Goal: Task Accomplishment & Management: Use online tool/utility

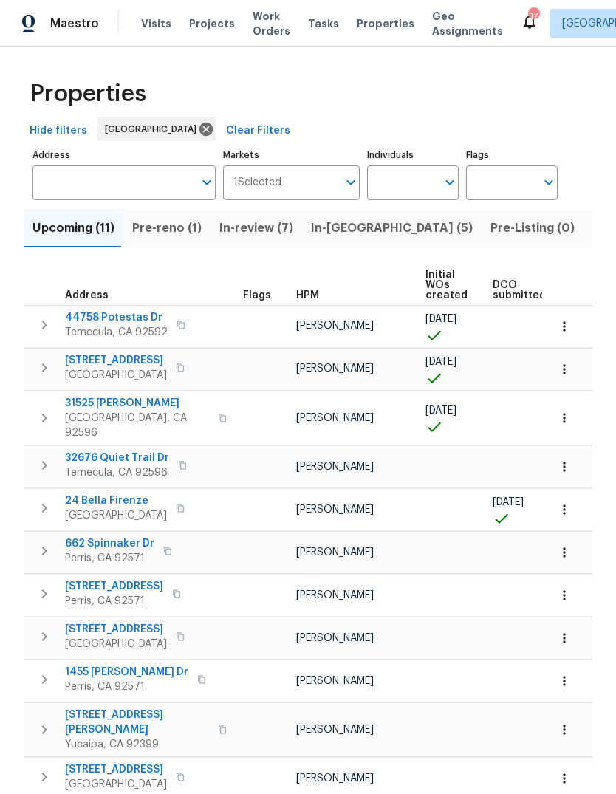
click at [406, 191] on input "Individuals" at bounding box center [401, 182] width 69 height 35
type input "jeff"
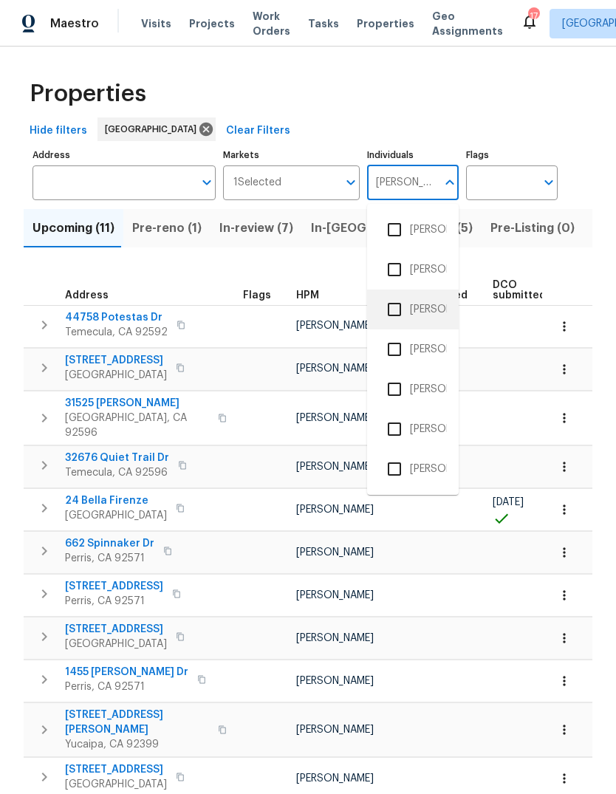
click at [436, 301] on li "[PERSON_NAME]" at bounding box center [413, 309] width 68 height 31
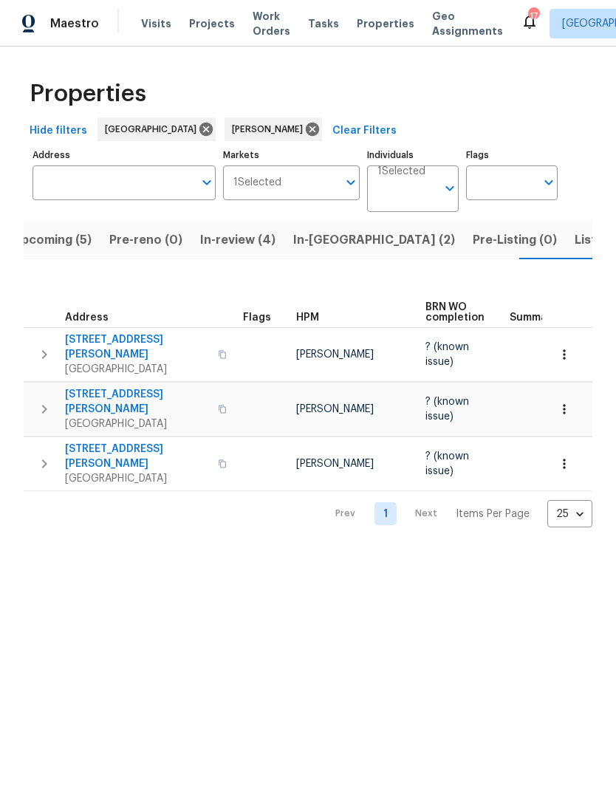
click at [254, 26] on span "Work Orders" at bounding box center [272, 24] width 38 height 30
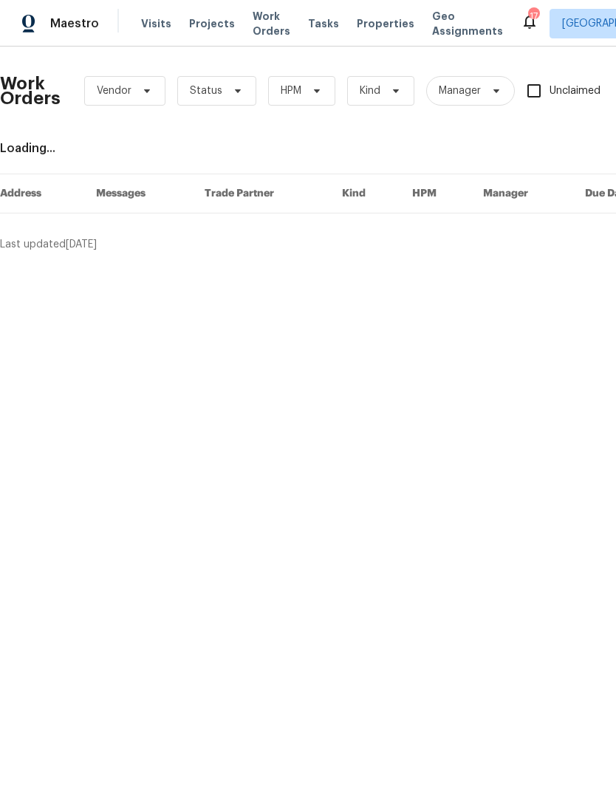
scroll to position [0, 94]
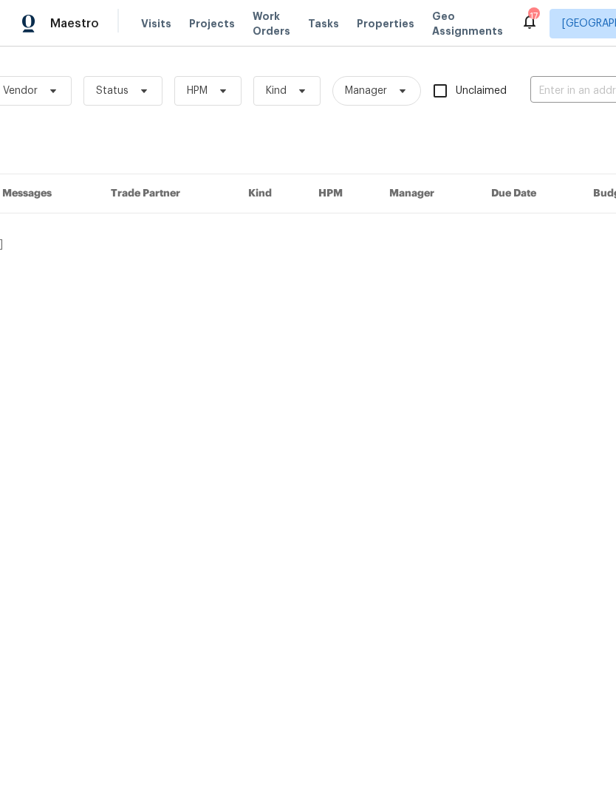
click at [563, 89] on input "text" at bounding box center [604, 91] width 148 height 23
type input "1642"
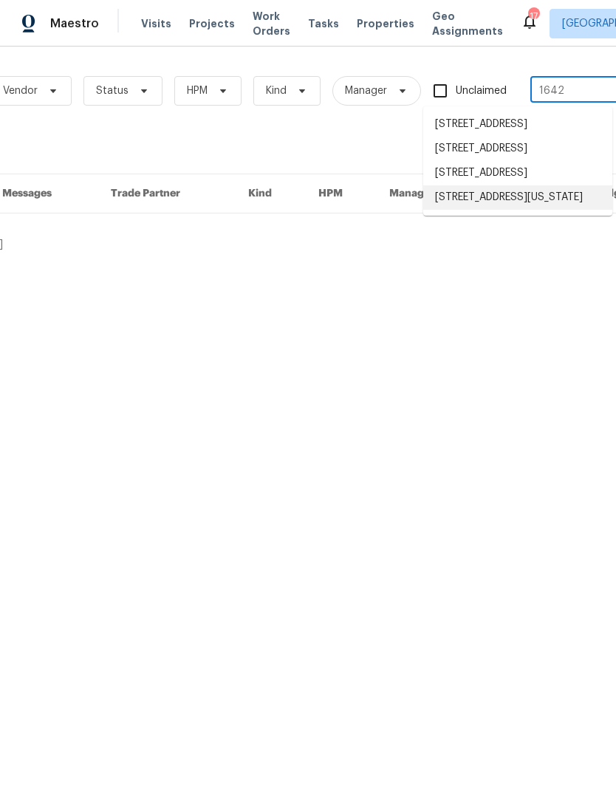
click at [493, 210] on li "[STREET_ADDRESS][US_STATE]" at bounding box center [517, 197] width 189 height 24
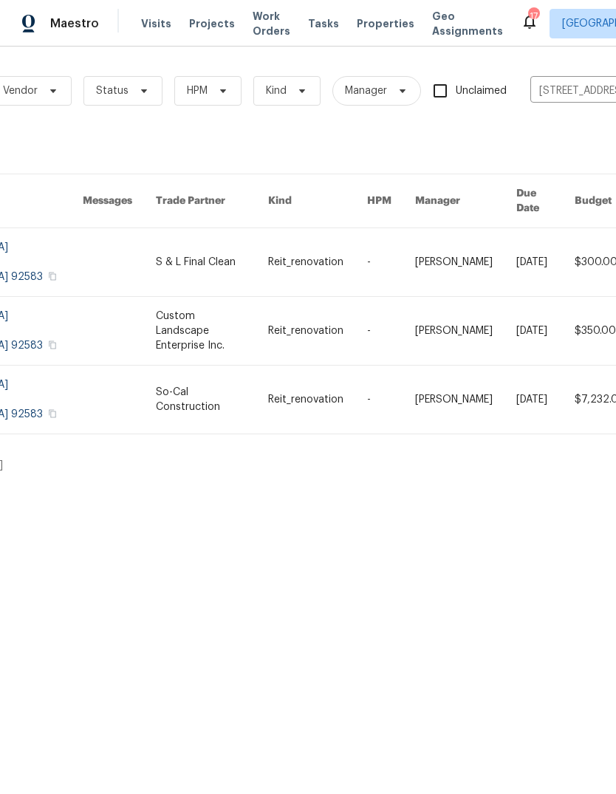
click at [268, 366] on link at bounding box center [212, 400] width 112 height 68
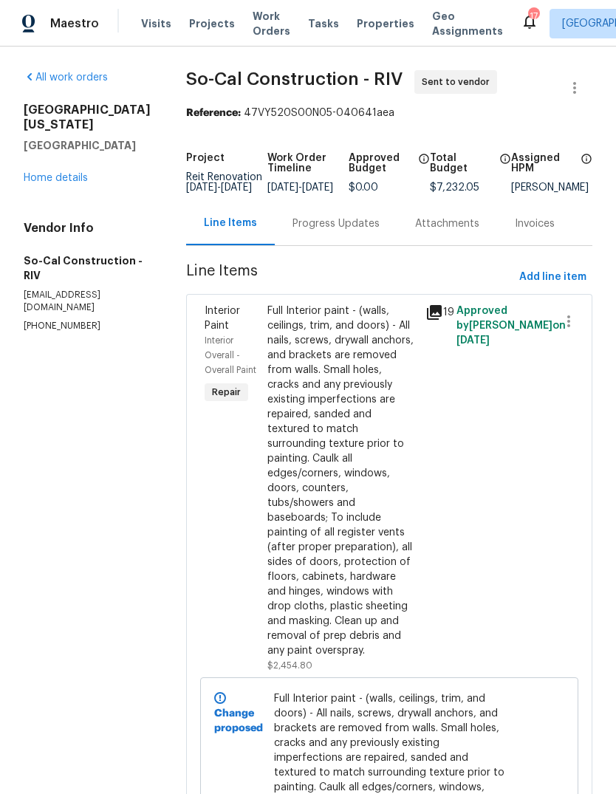
click at [210, 20] on span "Projects" at bounding box center [212, 23] width 46 height 15
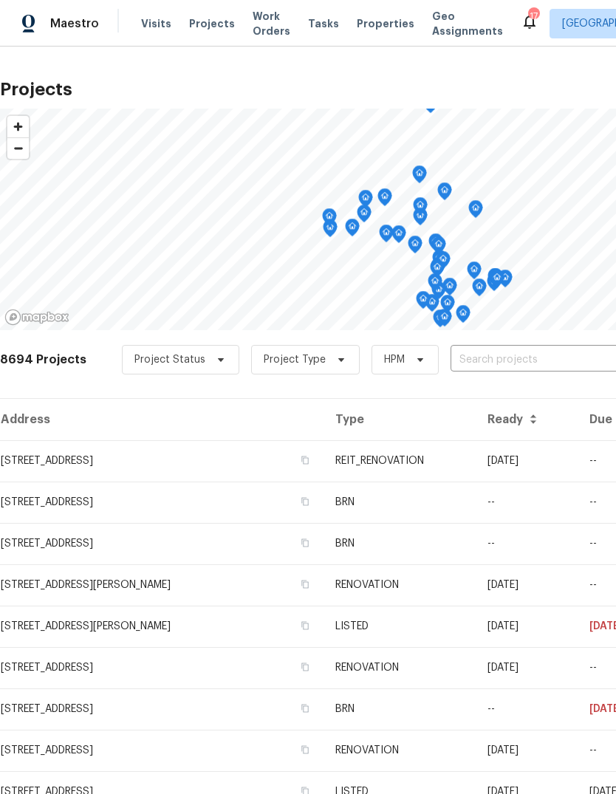
click at [475, 362] on input "text" at bounding box center [534, 360] width 169 height 23
type input "1642"
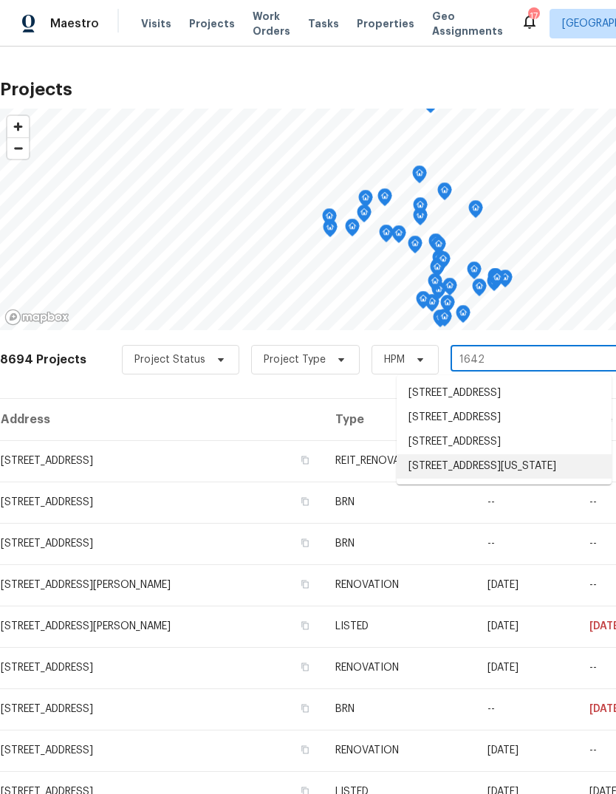
click at [538, 478] on li "[STREET_ADDRESS][US_STATE]" at bounding box center [504, 466] width 215 height 24
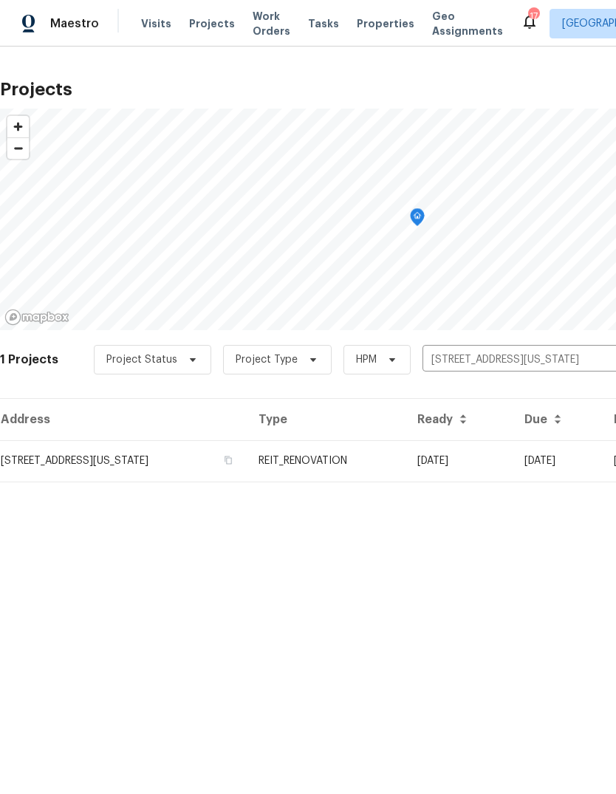
click at [247, 469] on td "[STREET_ADDRESS][US_STATE]" at bounding box center [123, 460] width 247 height 41
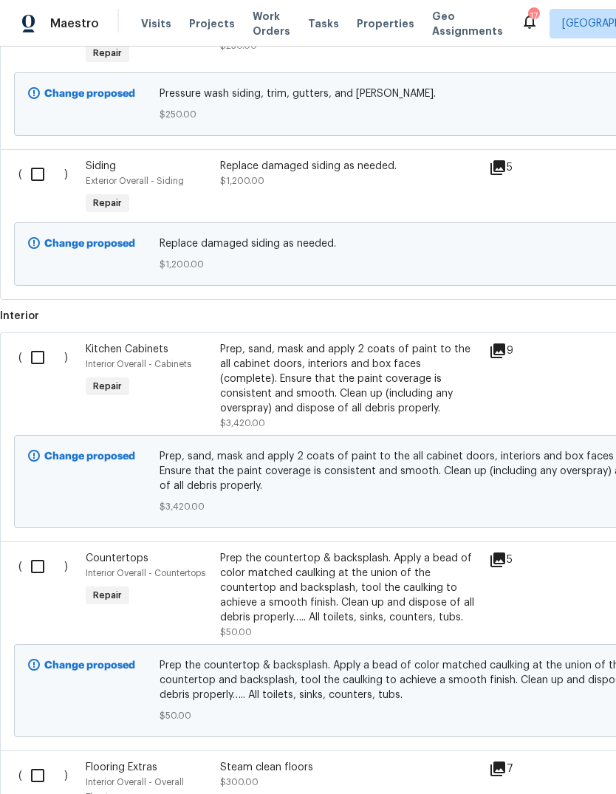
scroll to position [1014, 0]
click at [470, 399] on div "Prep, sand, mask and apply 2 coats of paint to the all cabinet doors, interiors…" at bounding box center [350, 379] width 260 height 74
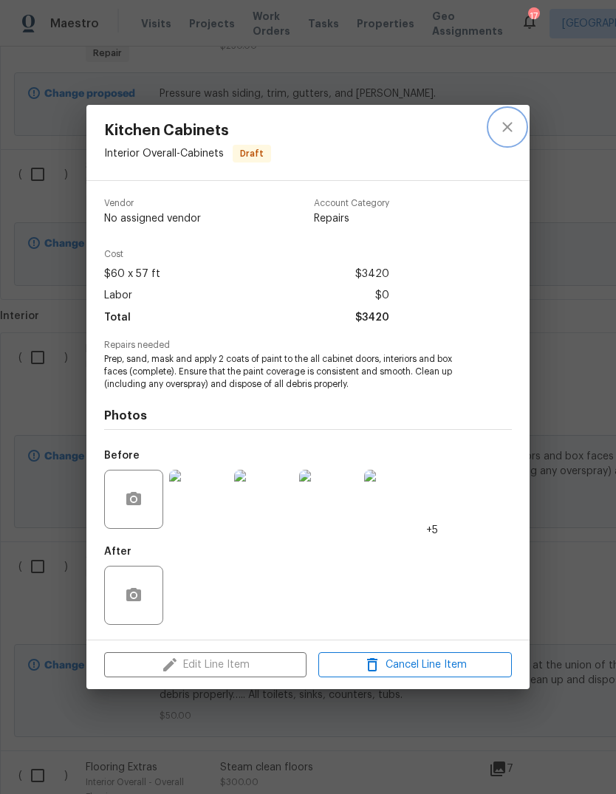
click at [507, 134] on icon "close" at bounding box center [507, 127] width 18 height 18
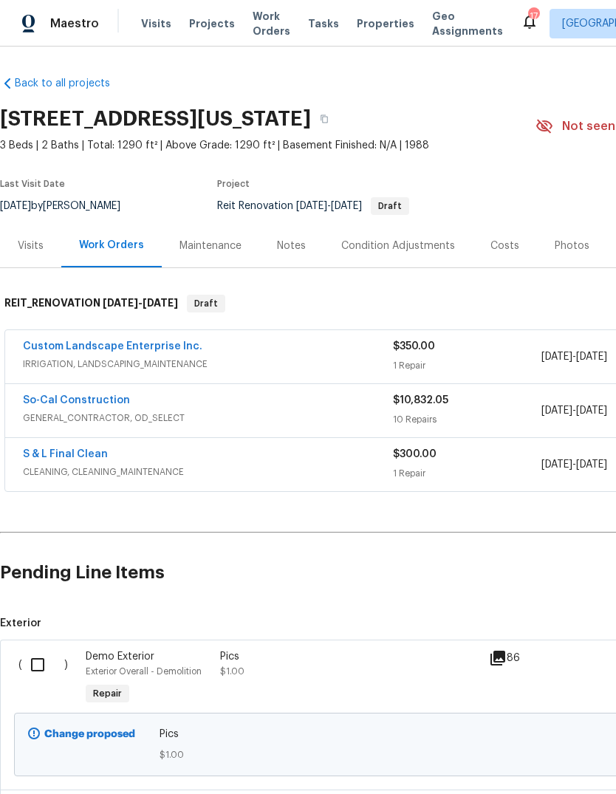
click at [471, 409] on div "$10,832.05 10 Repairs" at bounding box center [467, 410] width 148 height 35
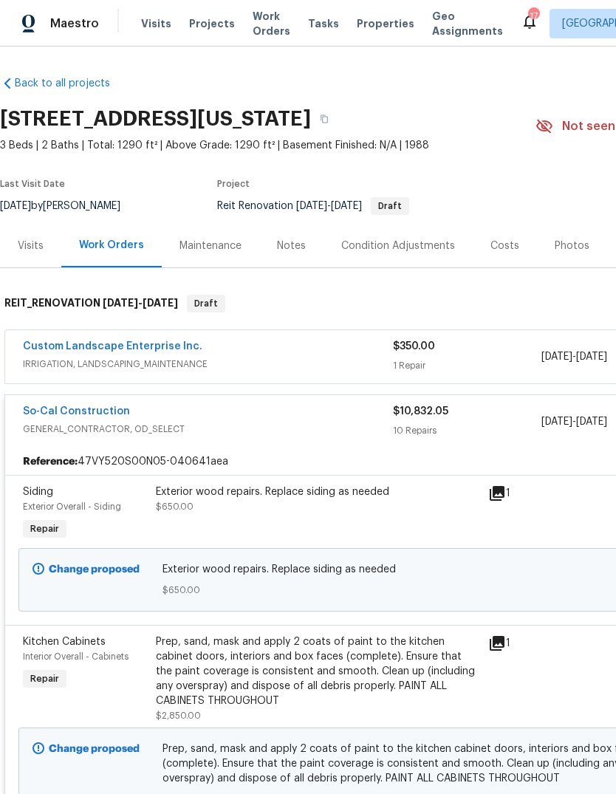
scroll to position [-7, 0]
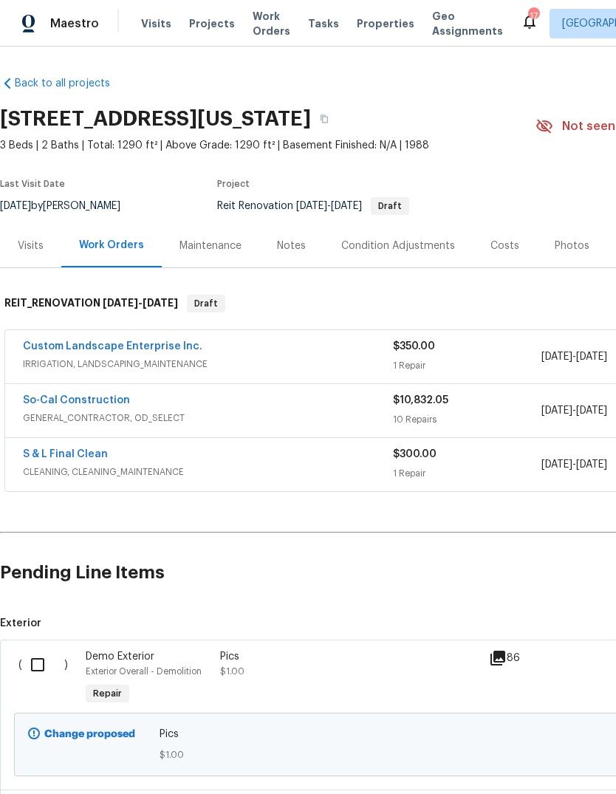
click at [371, 26] on span "Properties" at bounding box center [386, 23] width 58 height 15
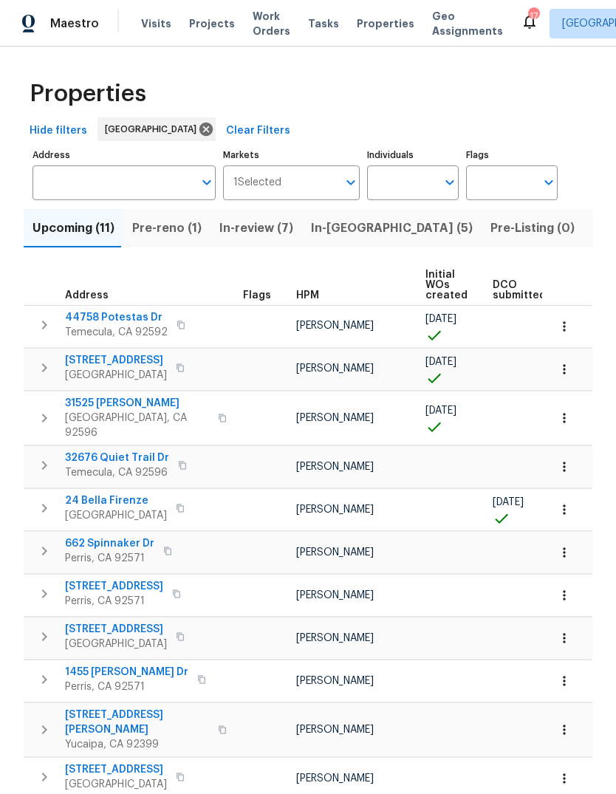
click at [315, 27] on span "Tasks" at bounding box center [323, 23] width 31 height 10
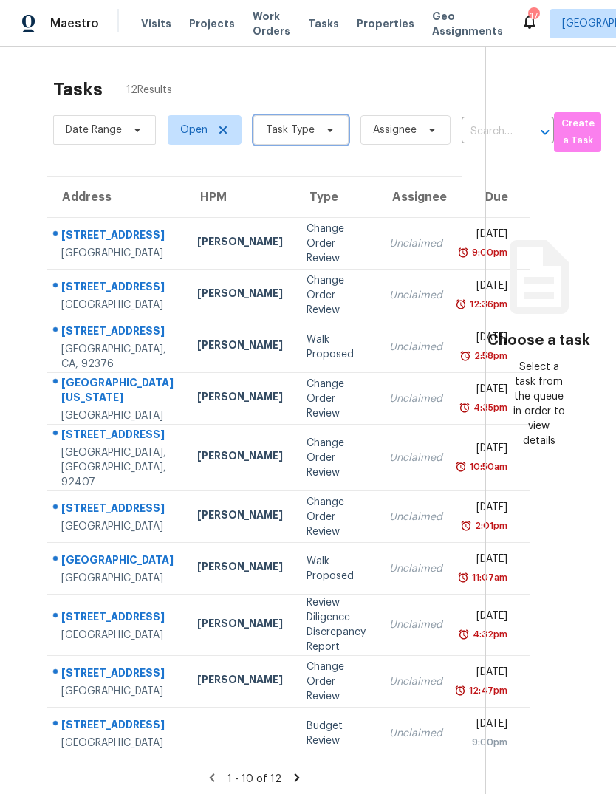
click at [316, 134] on span "Task Type" at bounding box center [300, 130] width 95 height 30
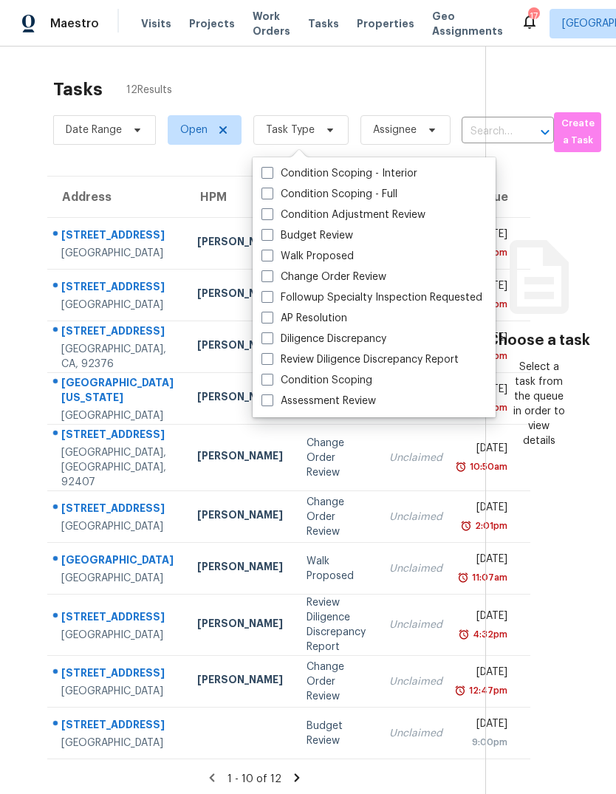
click at [326, 239] on label "Budget Review" at bounding box center [307, 235] width 92 height 15
click at [271, 238] on input "Budget Review" at bounding box center [266, 233] width 10 height 10
checkbox input "true"
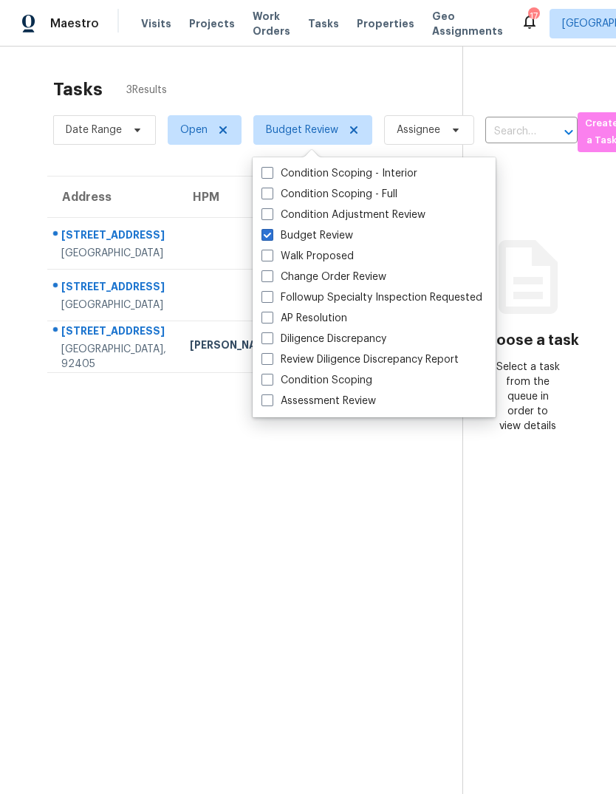
click at [106, 591] on section "Tasks 3 Results Date Range Open Budget Review Assignee ​ Create a Task Address …" at bounding box center [243, 455] width 439 height 770
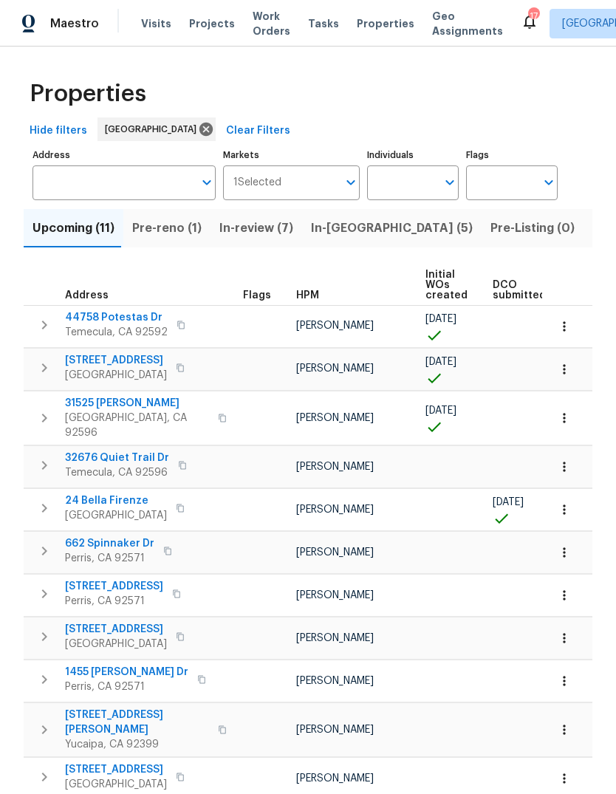
click at [204, 30] on span "Projects" at bounding box center [212, 23] width 46 height 15
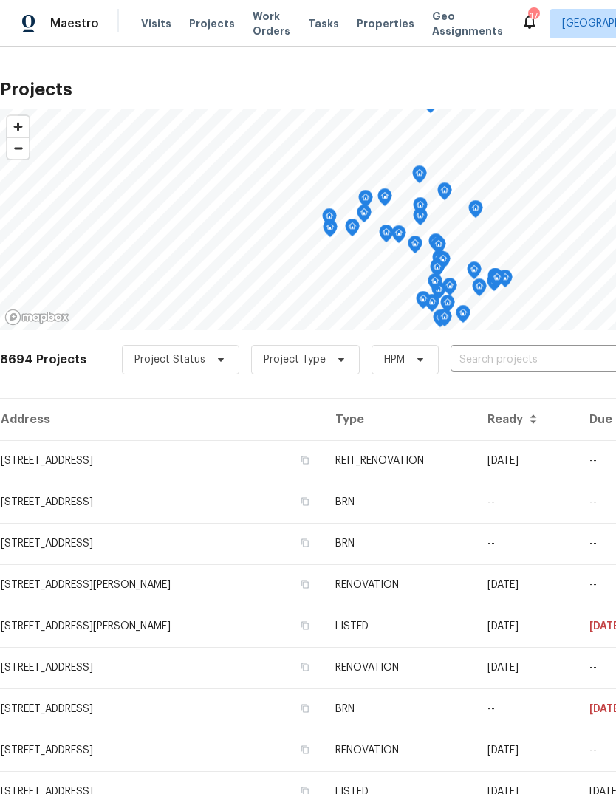
click at [456, 355] on input "text" at bounding box center [534, 360] width 169 height 23
type input "1642"
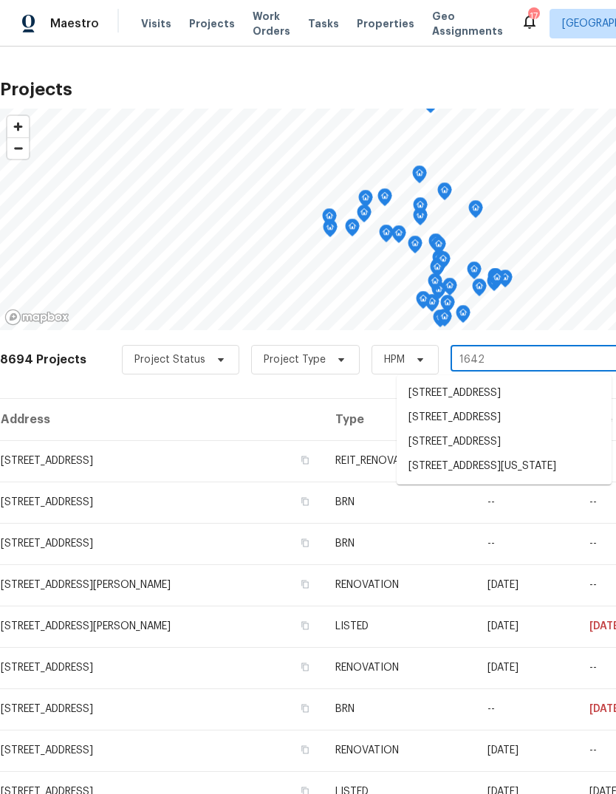
click at [527, 478] on li "[STREET_ADDRESS][US_STATE]" at bounding box center [504, 466] width 215 height 24
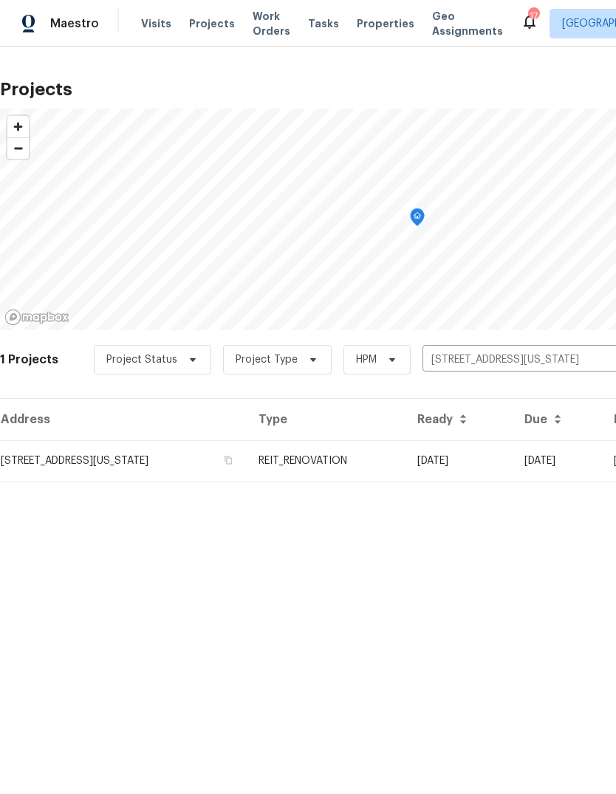
click at [247, 476] on td "[STREET_ADDRESS][US_STATE]" at bounding box center [123, 460] width 247 height 41
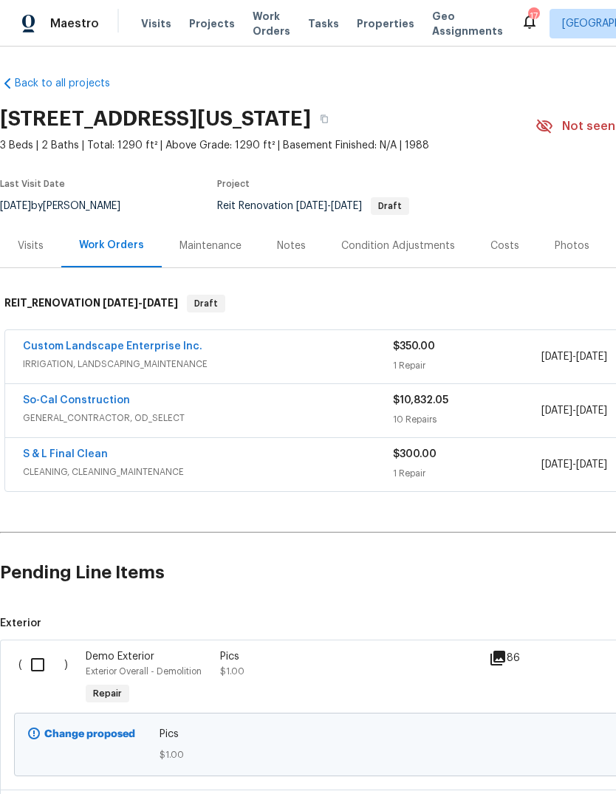
click at [481, 419] on div "10 Repairs" at bounding box center [467, 419] width 148 height 15
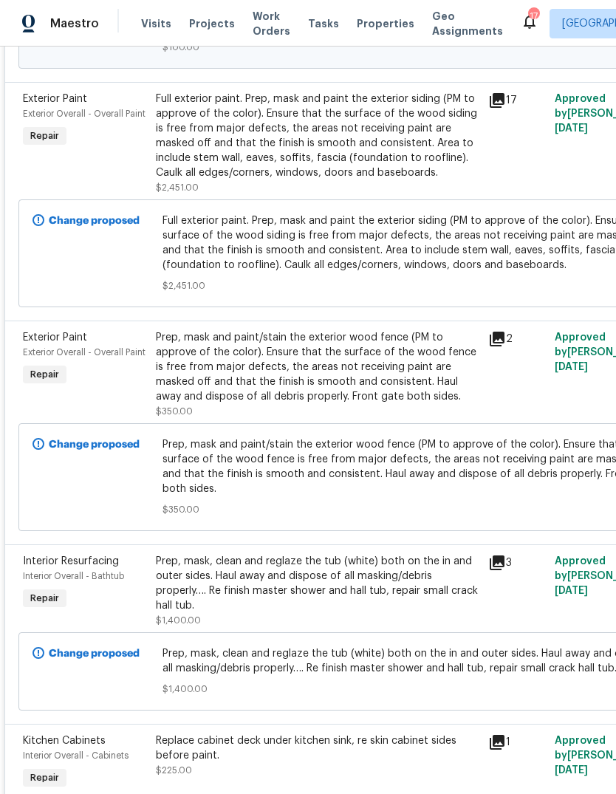
scroll to position [904, 0]
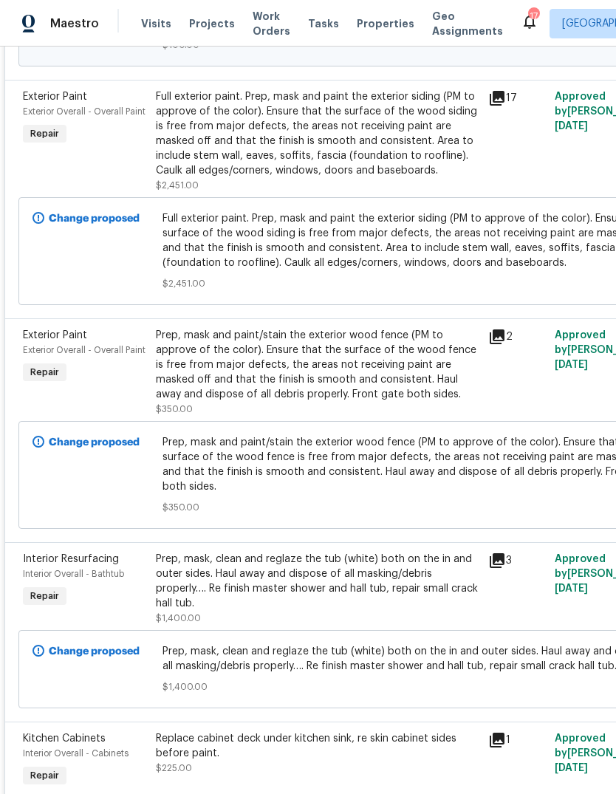
click at [257, 413] on div "Prep, mask and paint/stain the exterior wood fence (PM to approve of the color)…" at bounding box center [317, 372] width 323 height 89
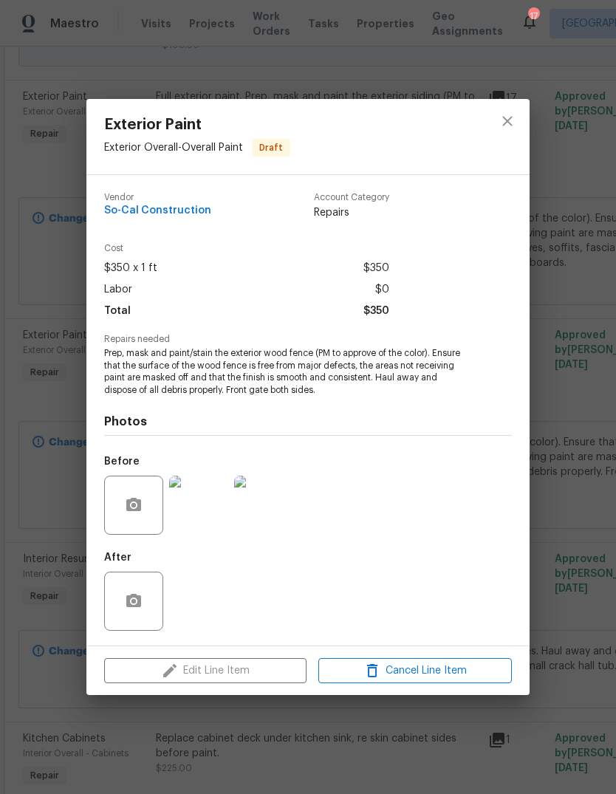
click at [250, 670] on div "Edit Line Item Cancel Line Item" at bounding box center [307, 670] width 443 height 49
click at [507, 122] on icon "close" at bounding box center [507, 121] width 18 height 18
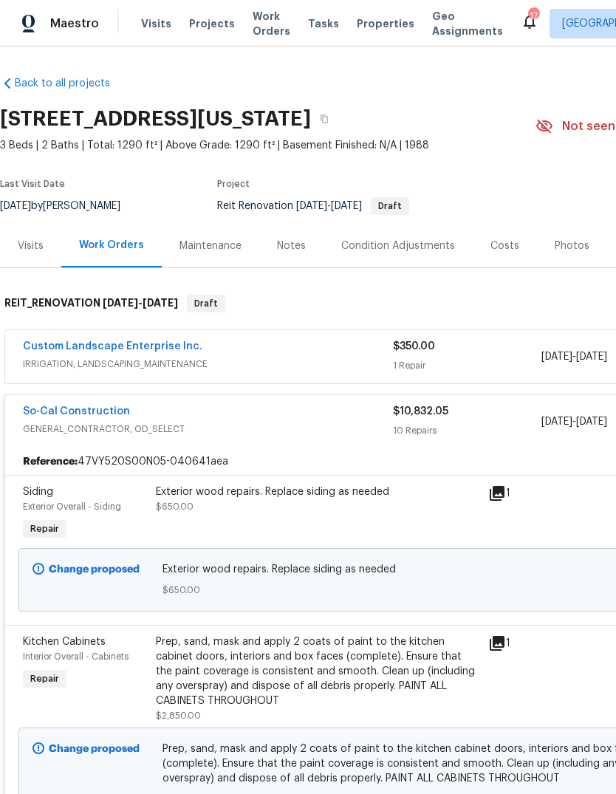
scroll to position [0, 0]
click at [263, 25] on span "Work Orders" at bounding box center [272, 24] width 38 height 30
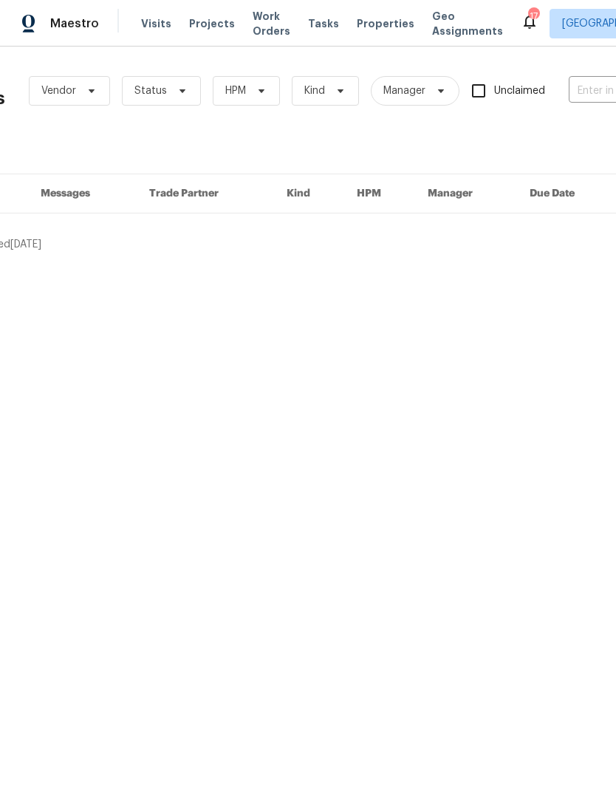
scroll to position [0, 69]
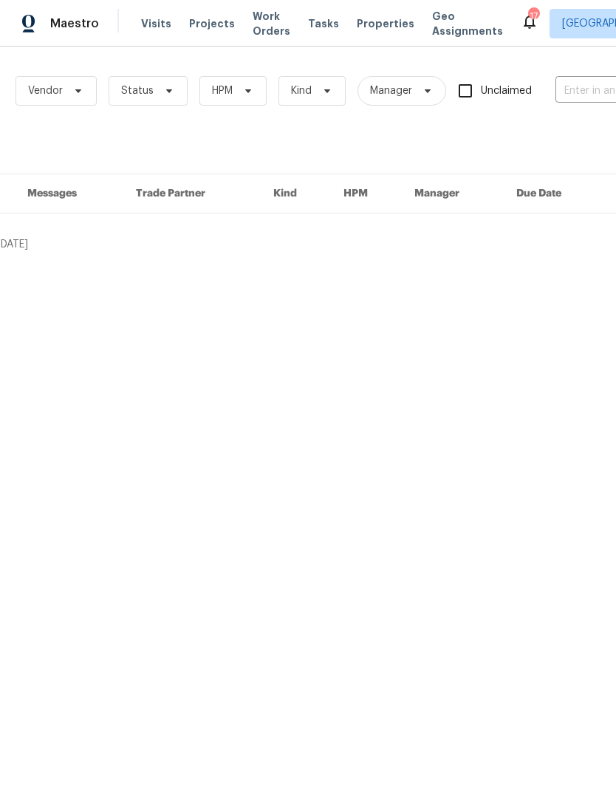
type input "1642"
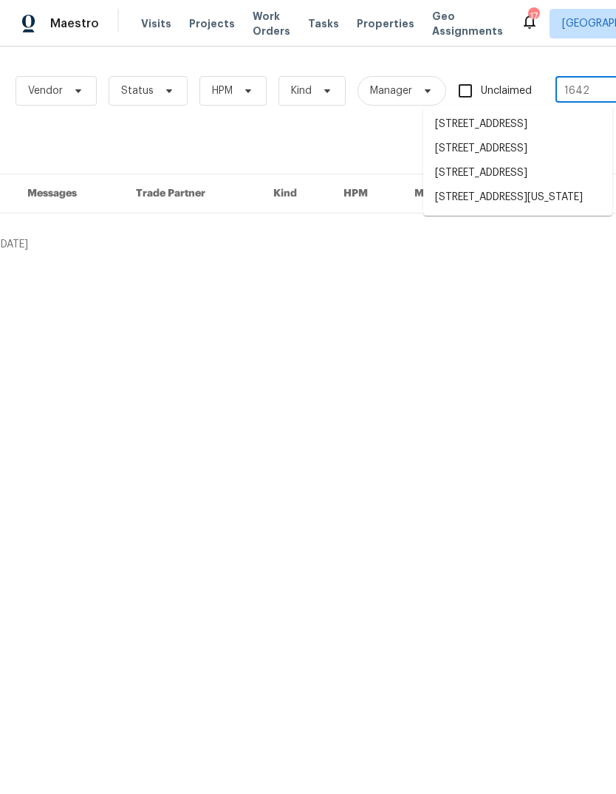
click at [524, 210] on li "1642 Washington Ave, San Jacinto, CA 92583" at bounding box center [517, 197] width 189 height 24
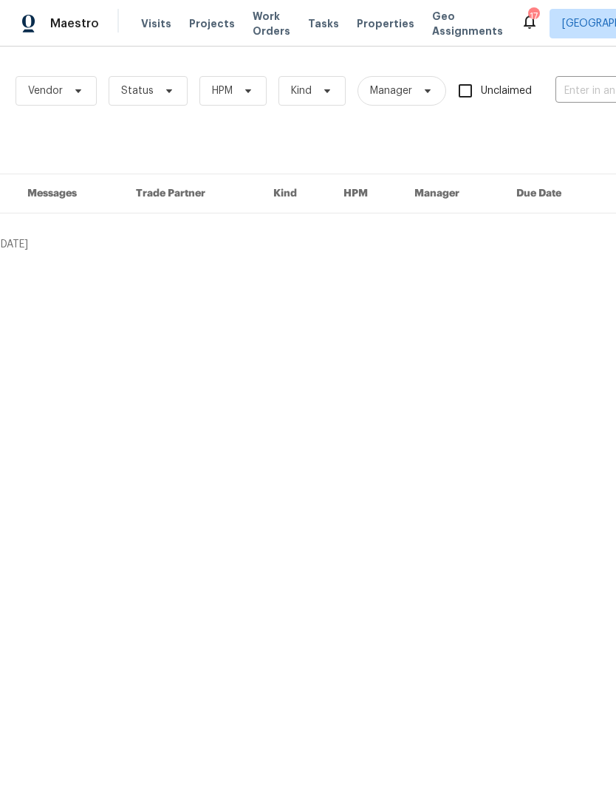
type input "1642 Washington Ave, San Jacinto, CA 92583"
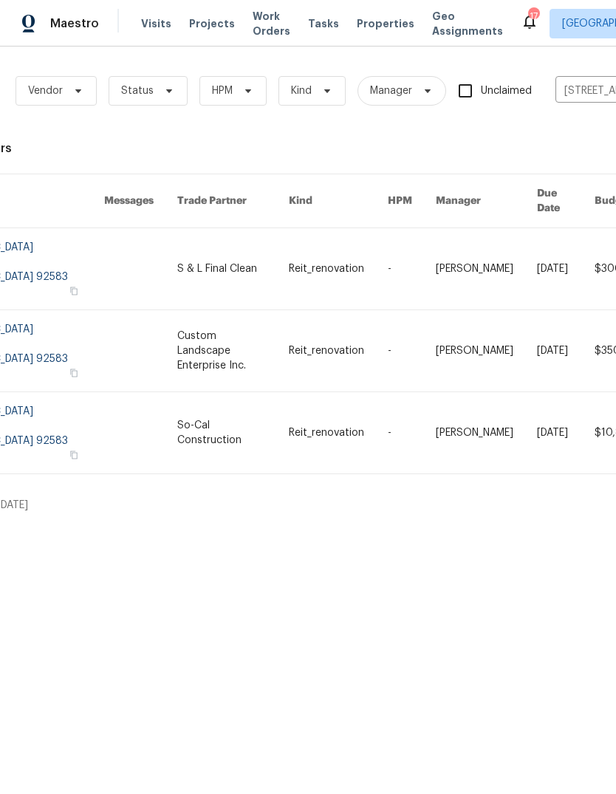
click at [160, 392] on link at bounding box center [140, 432] width 73 height 81
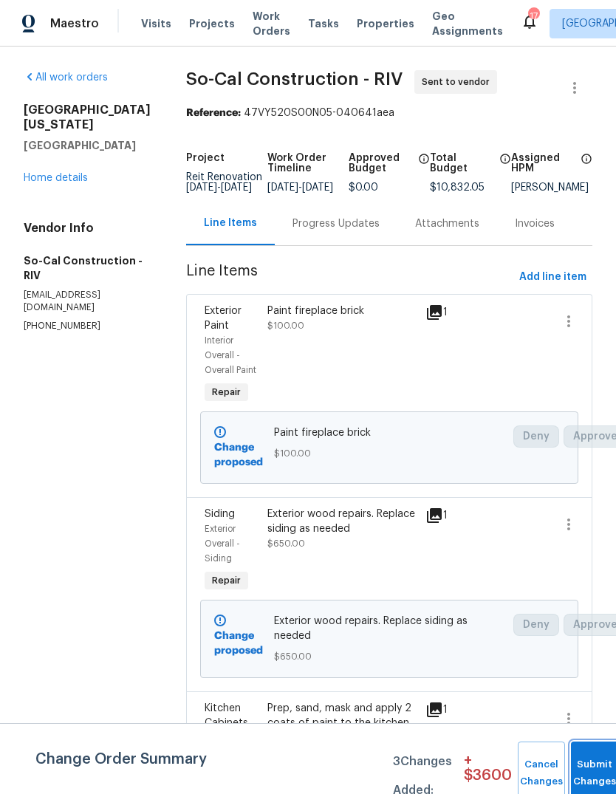
click at [587, 763] on button "Submit Changes" at bounding box center [594, 773] width 47 height 64
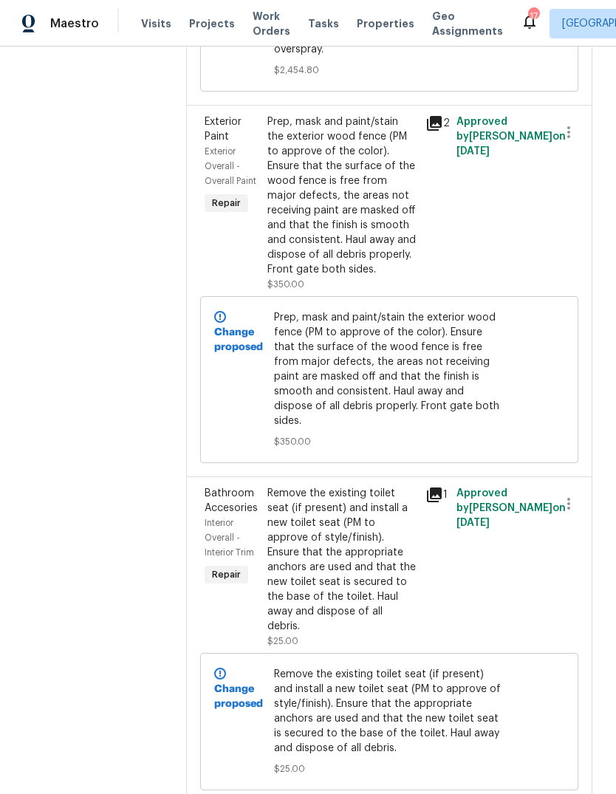
scroll to position [848, 0]
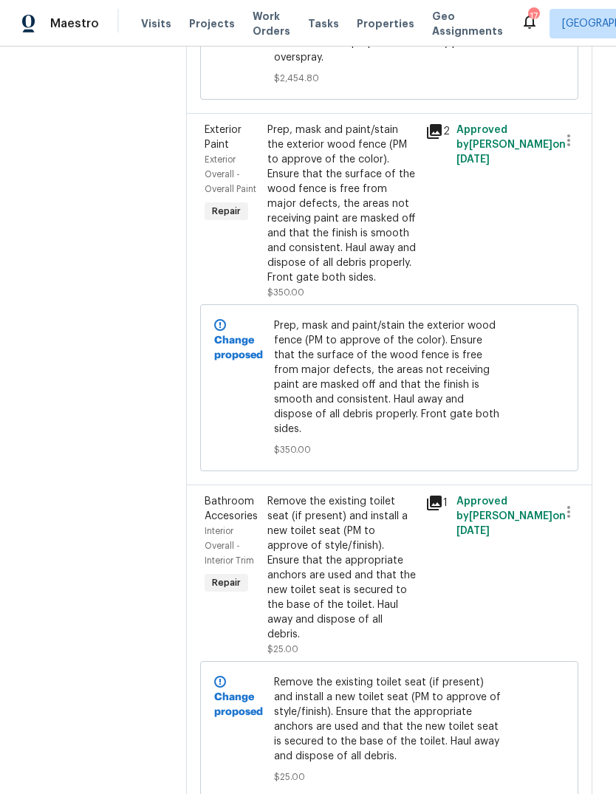
click at [374, 300] on div "Prep, mask and paint/stain the exterior wood fence (PM to approve of the color)…" at bounding box center [341, 211] width 148 height 177
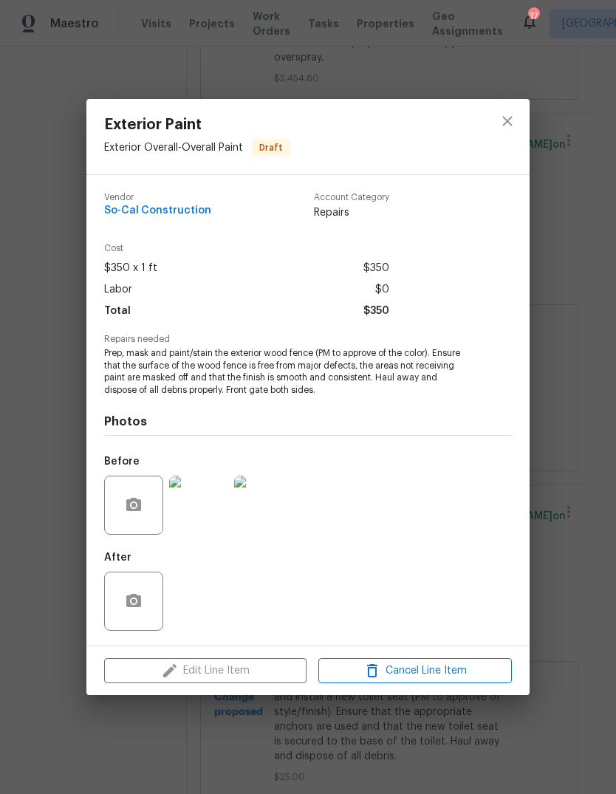
click at [274, 675] on div "Edit Line Item Cancel Line Item" at bounding box center [307, 670] width 443 height 49
click at [512, 120] on icon "close" at bounding box center [507, 121] width 18 height 18
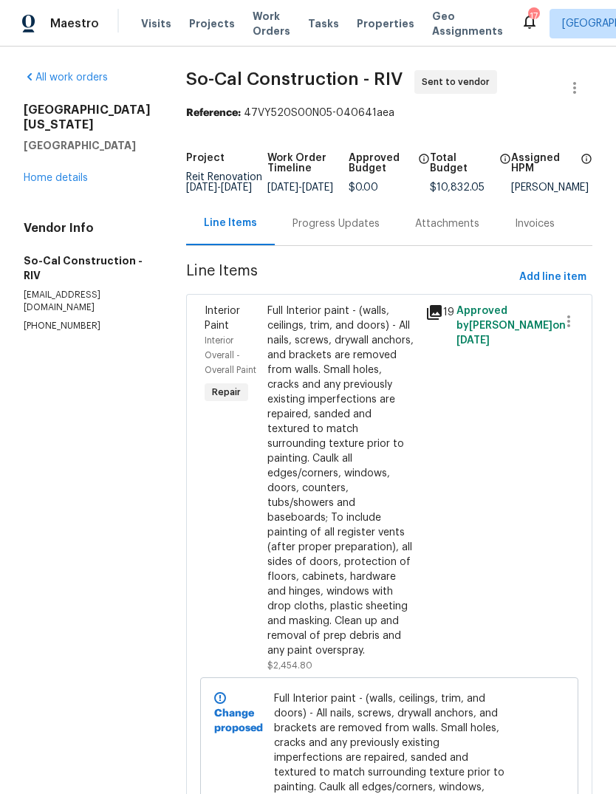
scroll to position [0, 0]
click at [154, 30] on span "Visits" at bounding box center [156, 23] width 30 height 15
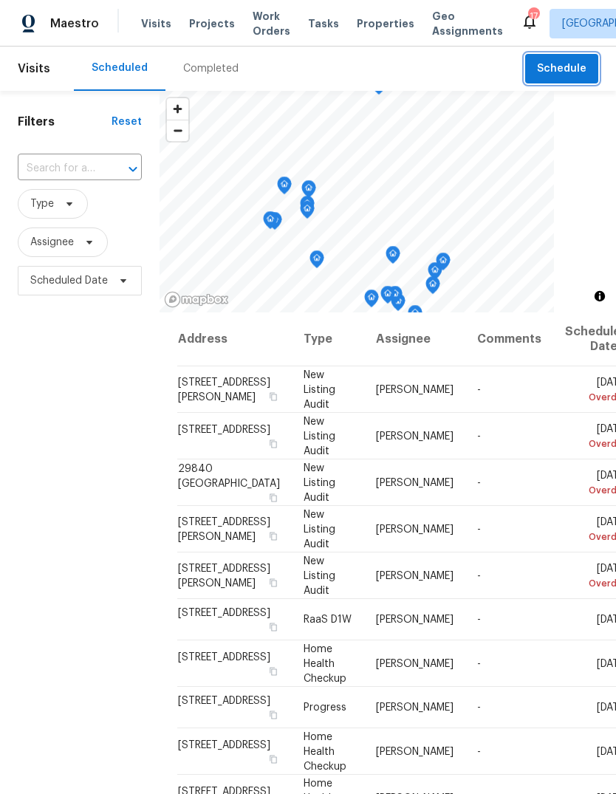
click at [580, 69] on span "Schedule" at bounding box center [561, 69] width 49 height 18
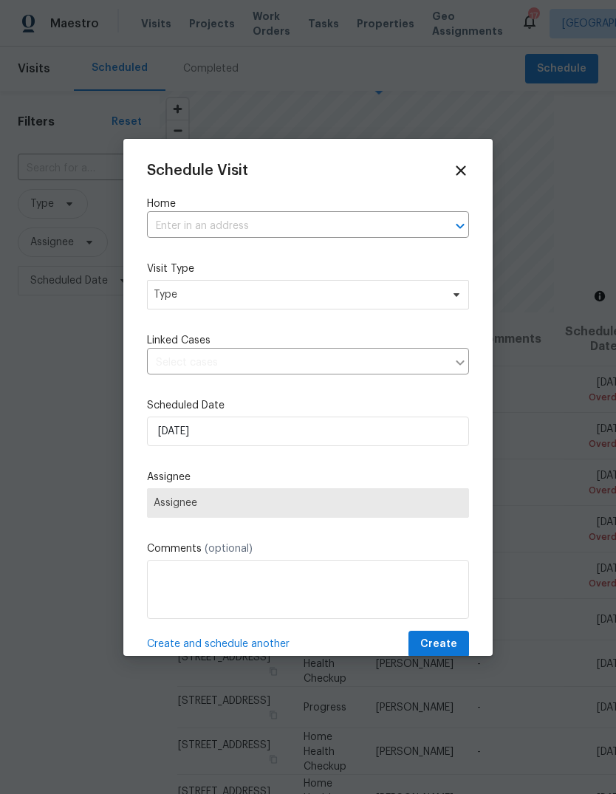
click at [190, 224] on input "text" at bounding box center [287, 226] width 281 height 23
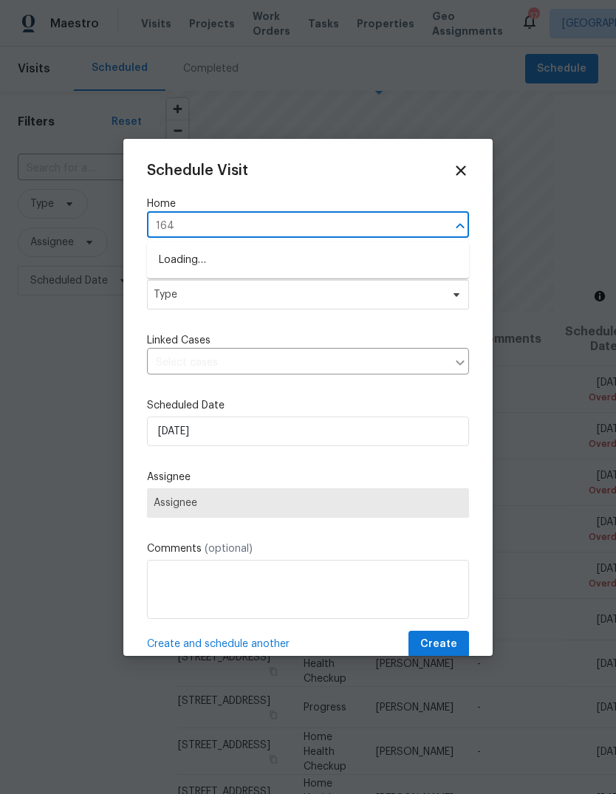
type input "1642"
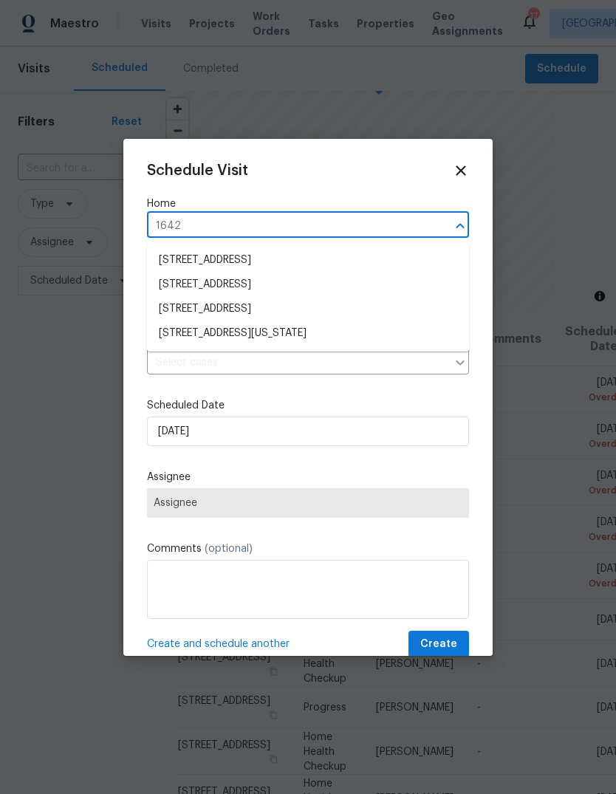
click at [292, 336] on li "[STREET_ADDRESS][US_STATE]" at bounding box center [308, 333] width 322 height 24
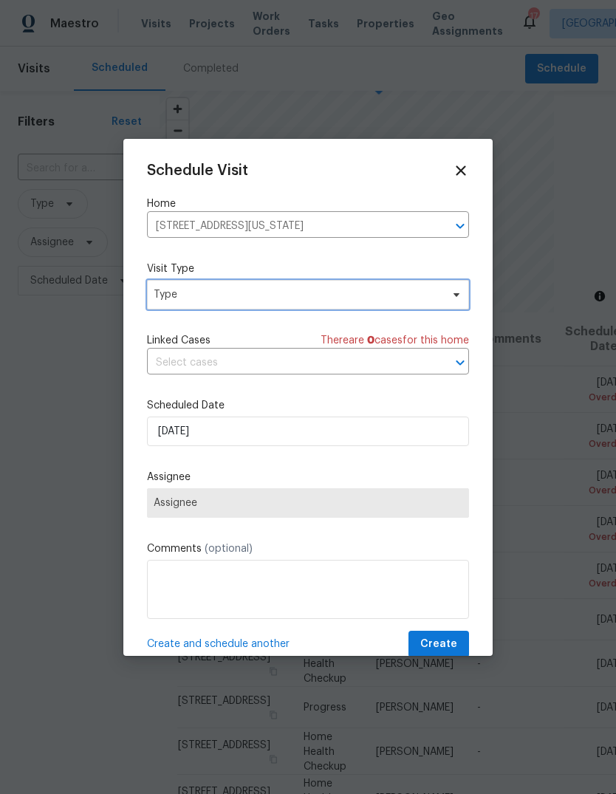
click at [280, 295] on span "Type" at bounding box center [297, 294] width 287 height 15
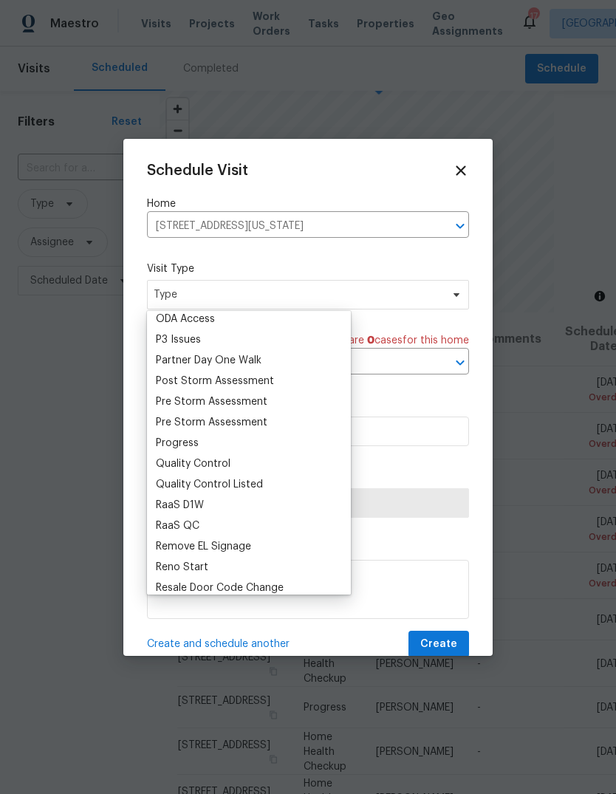
scroll to position [885, 0]
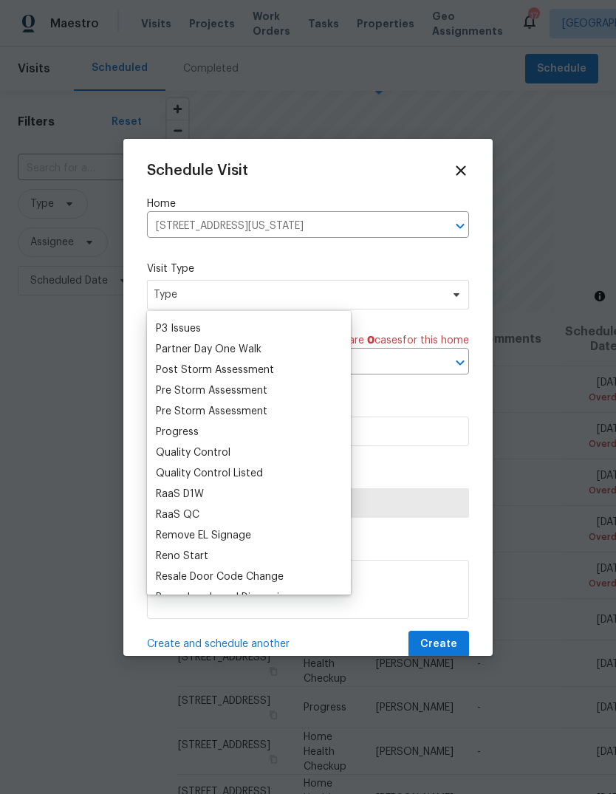
click at [196, 425] on div "Progress" at bounding box center [177, 432] width 43 height 15
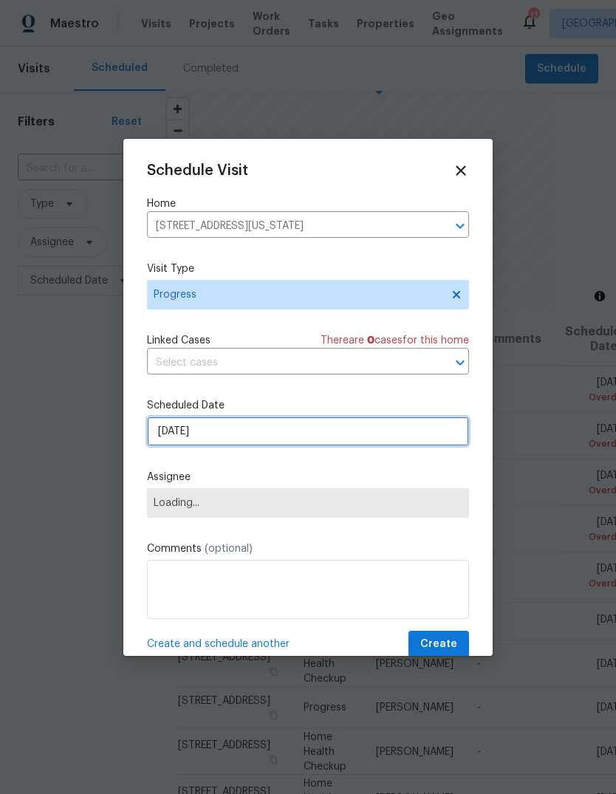
click at [250, 436] on input "[DATE]" at bounding box center [308, 431] width 322 height 30
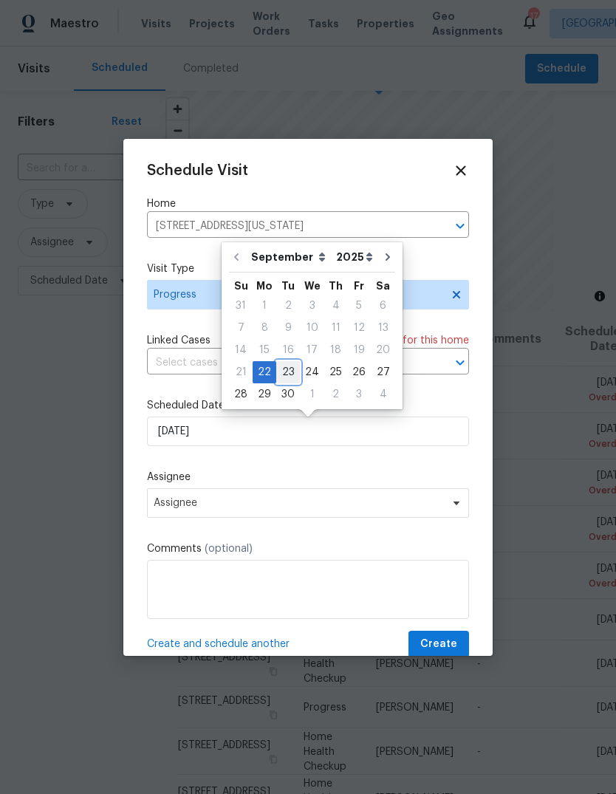
click at [292, 373] on div "23" at bounding box center [288, 372] width 24 height 21
type input "9/23/2025"
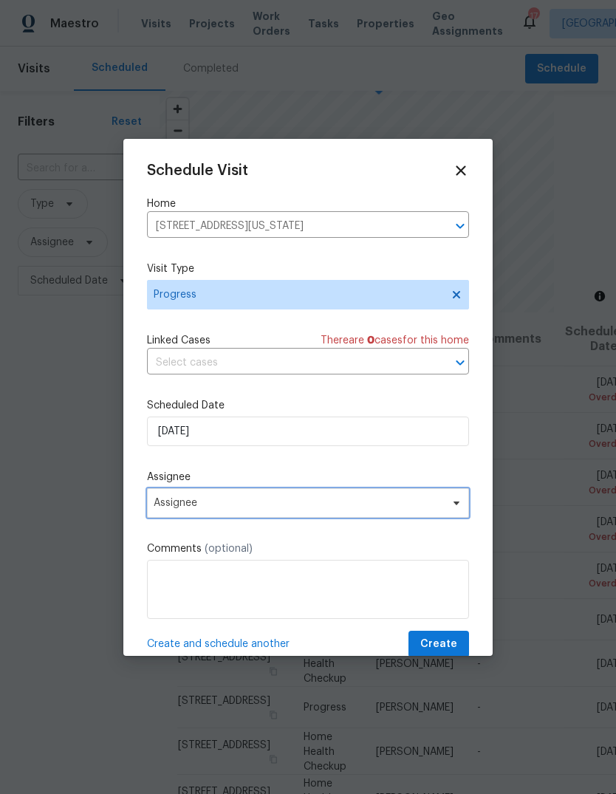
click at [236, 509] on span "Assignee" at bounding box center [298, 503] width 289 height 12
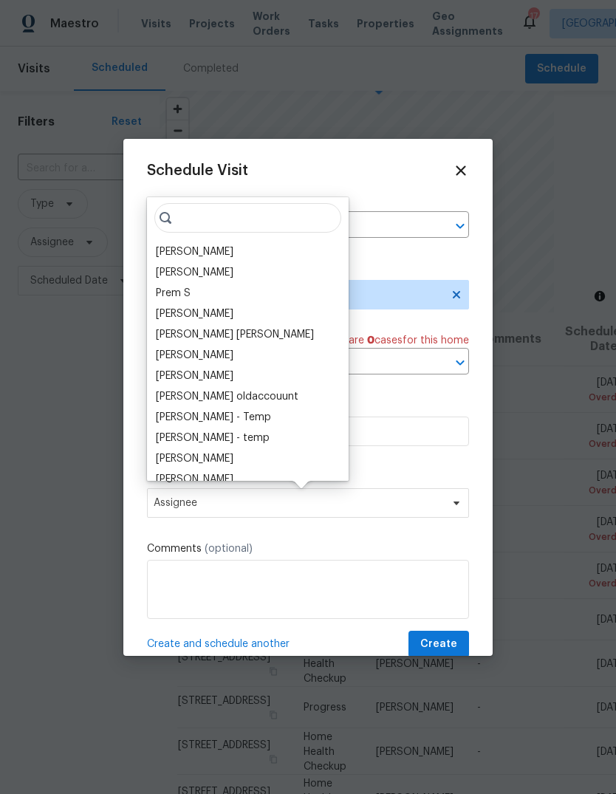
click at [193, 252] on div "[PERSON_NAME]" at bounding box center [195, 251] width 78 height 15
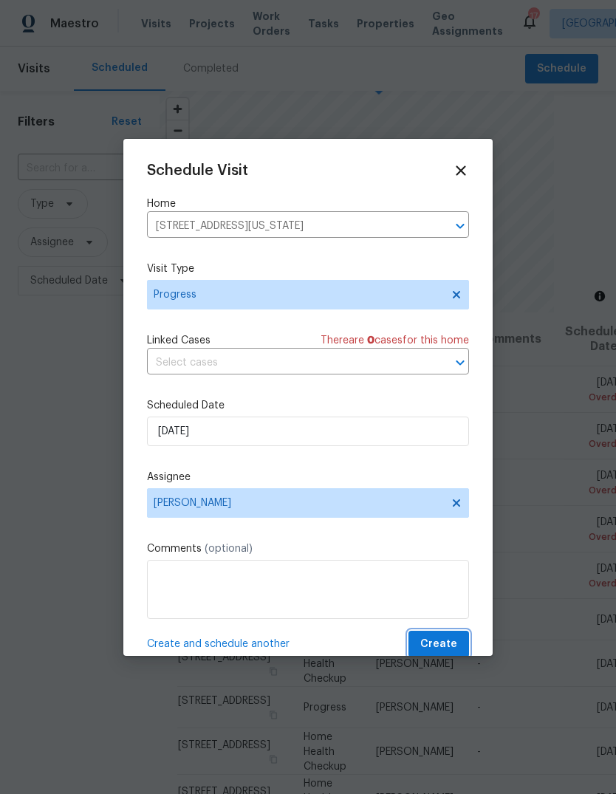
click at [456, 648] on span "Create" at bounding box center [438, 644] width 37 height 18
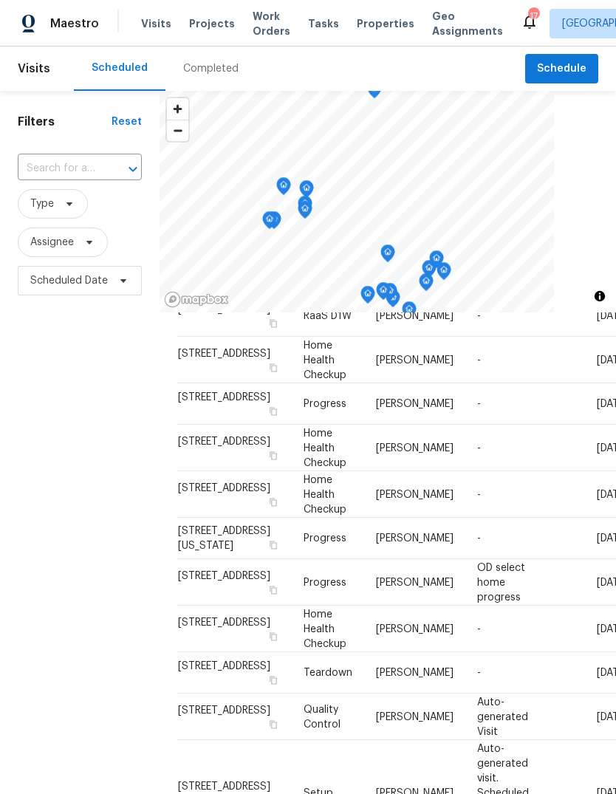
scroll to position [342, 0]
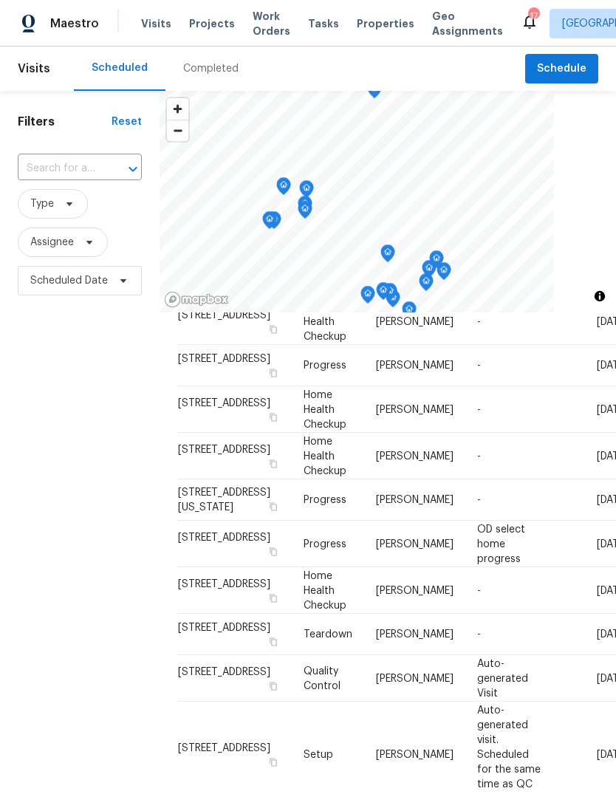
click at [213, 24] on span "Projects" at bounding box center [212, 23] width 46 height 15
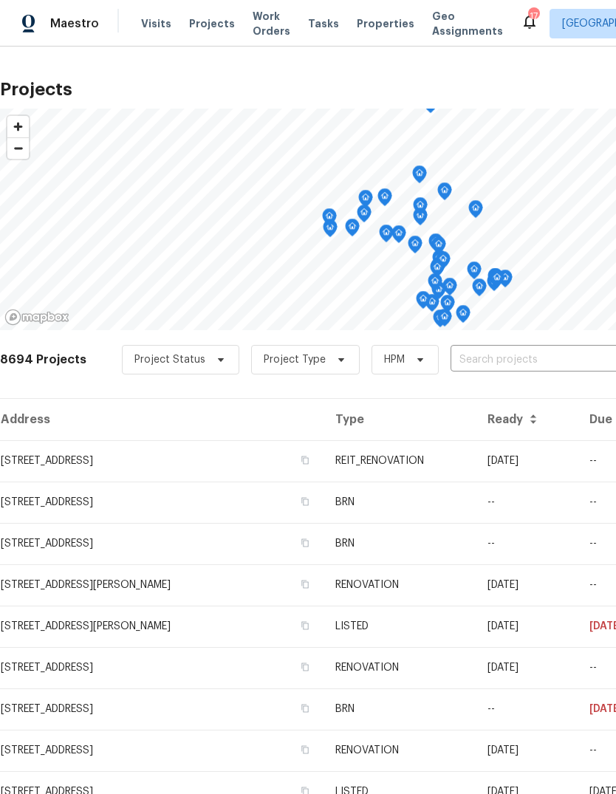
click at [479, 371] on input "text" at bounding box center [534, 360] width 169 height 23
type input "1642"
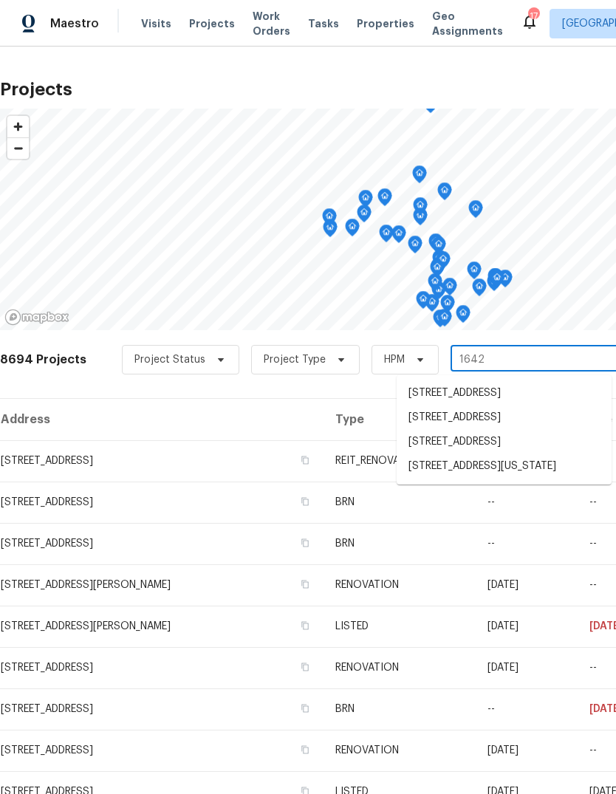
click at [517, 478] on li "[STREET_ADDRESS][US_STATE]" at bounding box center [504, 466] width 215 height 24
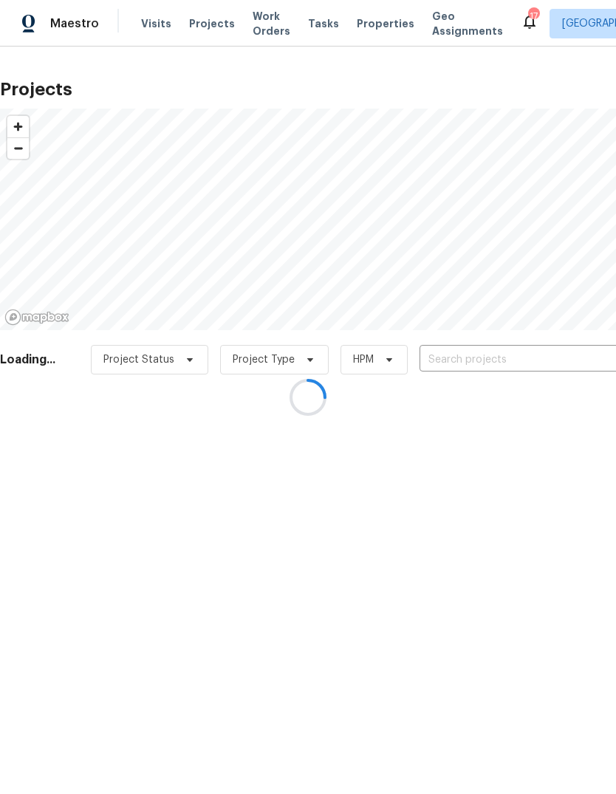
type input "[STREET_ADDRESS][US_STATE]"
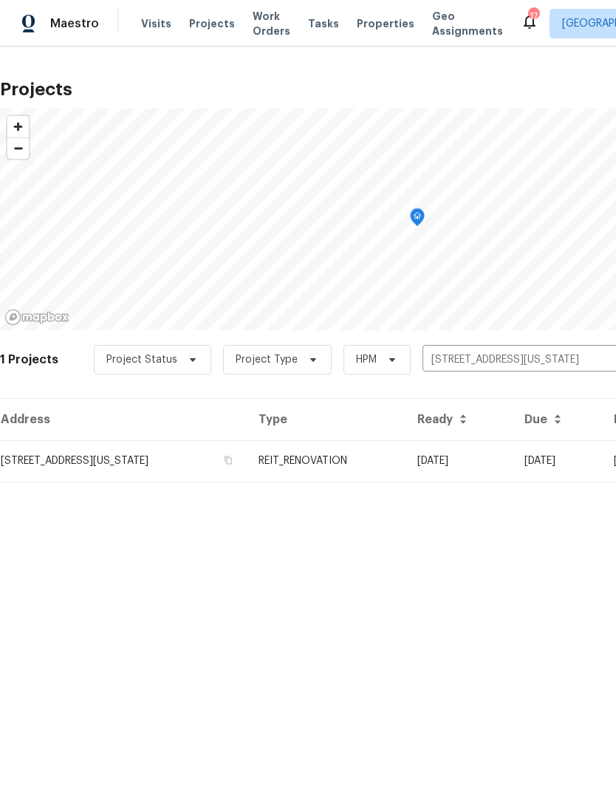
click at [247, 466] on td "[STREET_ADDRESS][US_STATE]" at bounding box center [123, 460] width 247 height 41
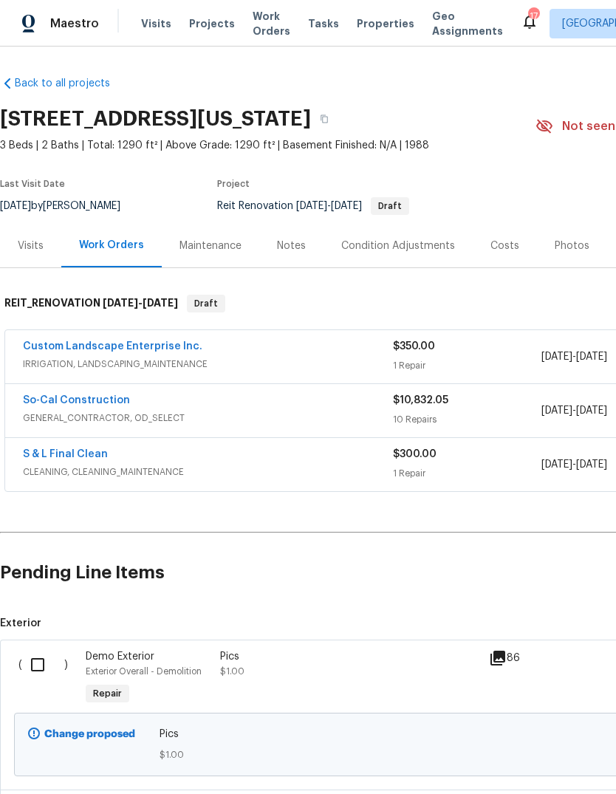
click at [310, 21] on span "Tasks" at bounding box center [323, 23] width 31 height 10
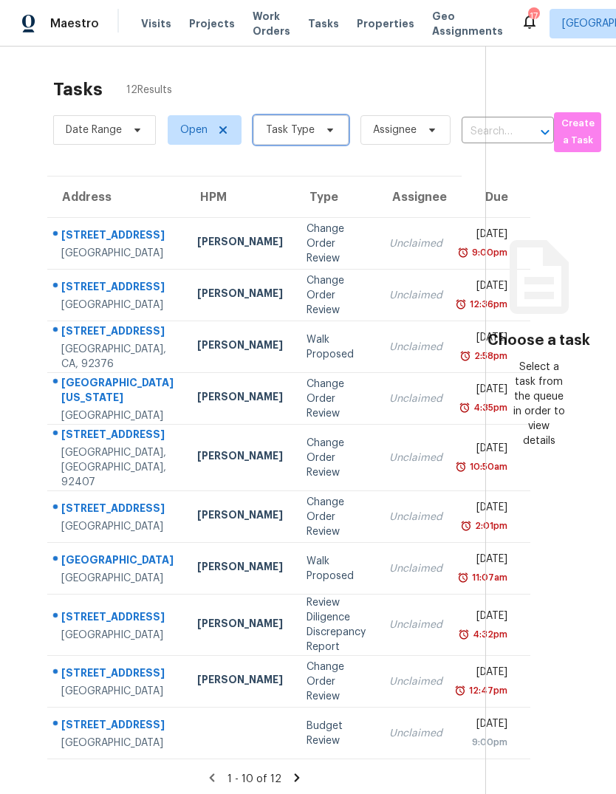
click at [324, 126] on icon at bounding box center [330, 130] width 12 height 12
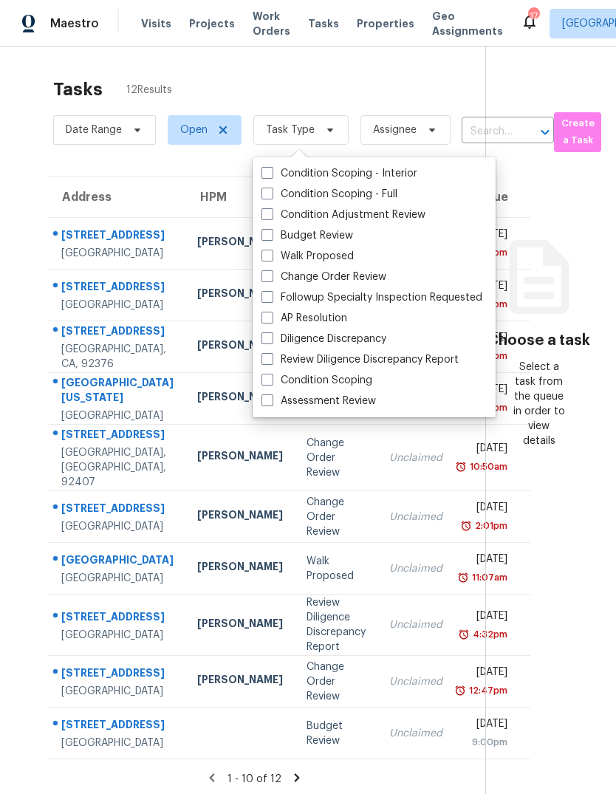
click at [329, 236] on label "Budget Review" at bounding box center [307, 235] width 92 height 15
click at [271, 236] on input "Budget Review" at bounding box center [266, 233] width 10 height 10
checkbox input "true"
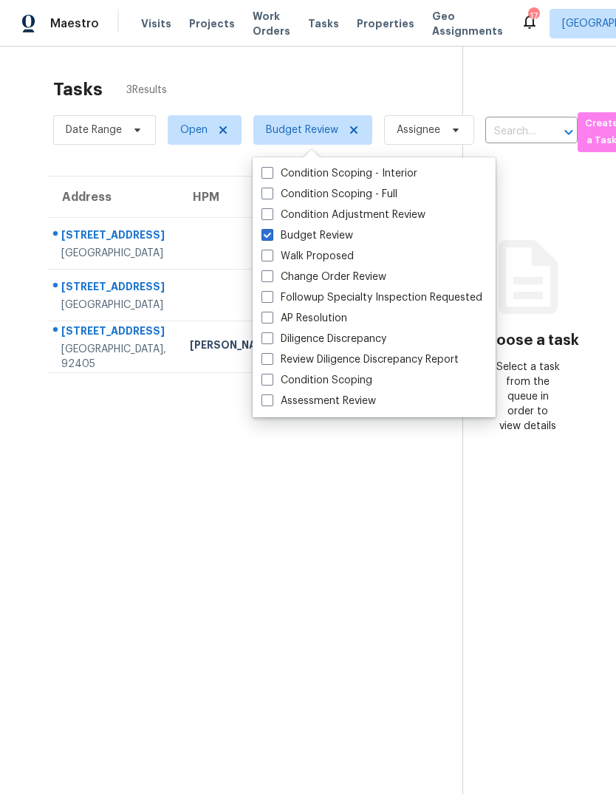
click at [403, 556] on section "Tasks 3 Results Date Range Open Budget Review Assignee ​ Create a Task Address …" at bounding box center [243, 455] width 439 height 770
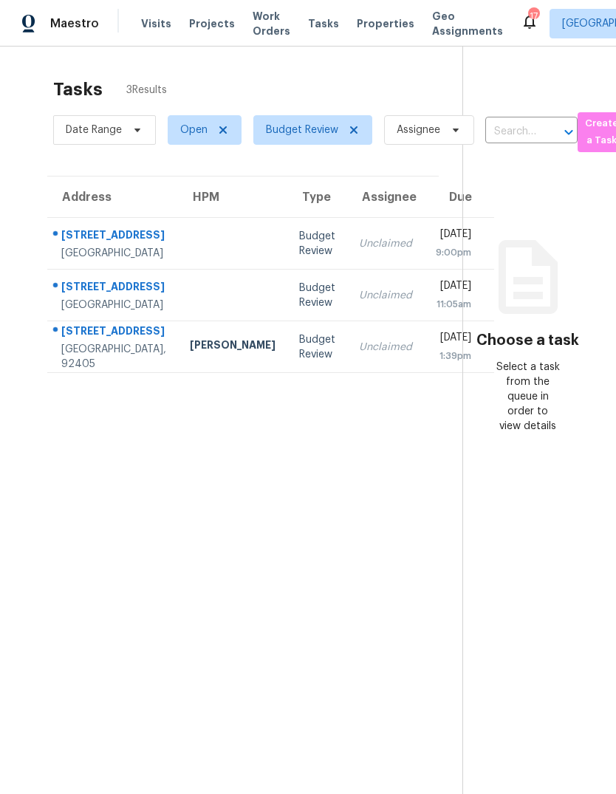
click at [224, 262] on td at bounding box center [232, 244] width 109 height 52
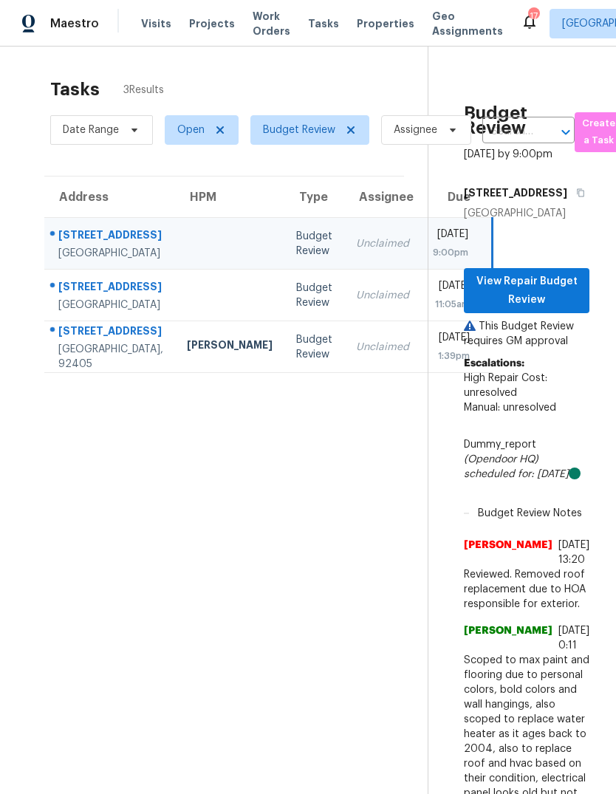
scroll to position [0, 2]
click at [553, 309] on span "View Repair Budget Review" at bounding box center [527, 290] width 102 height 36
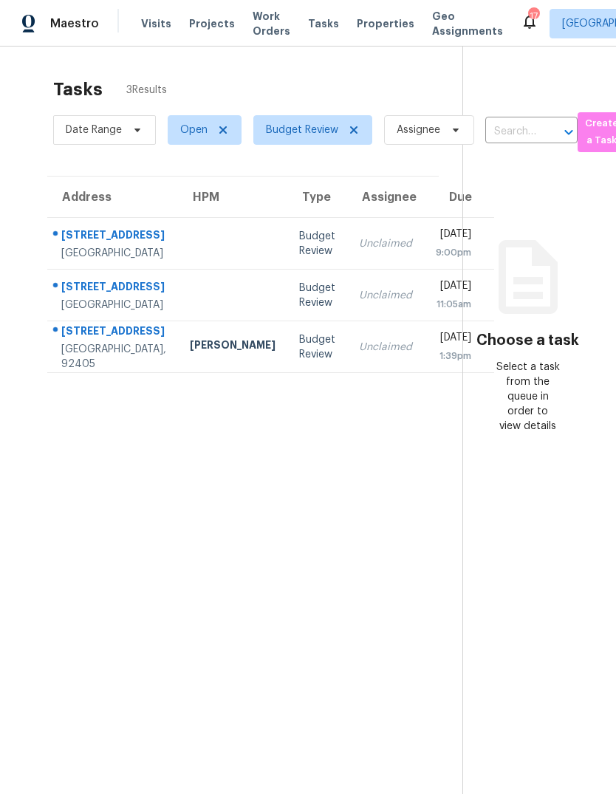
click at [363, 18] on span "Properties" at bounding box center [386, 23] width 58 height 15
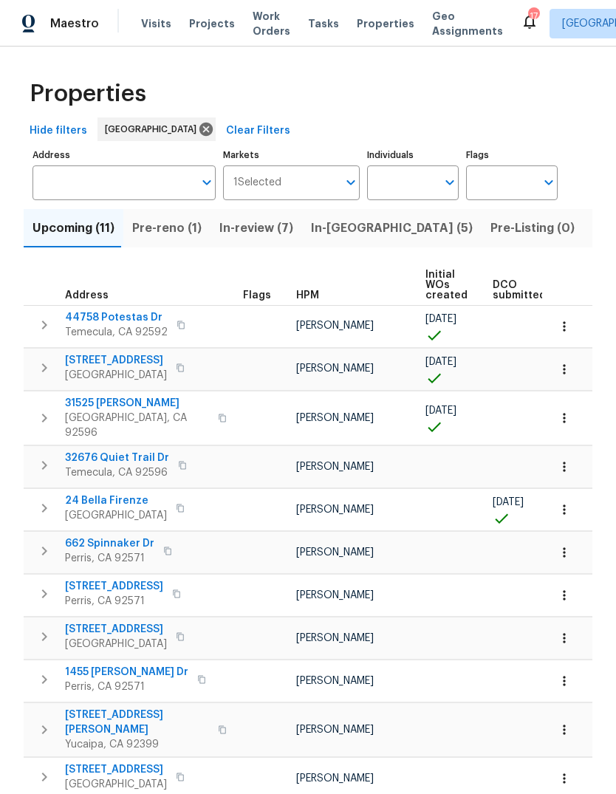
click at [490, 230] on span "Pre-Listing (0)" at bounding box center [532, 228] width 84 height 21
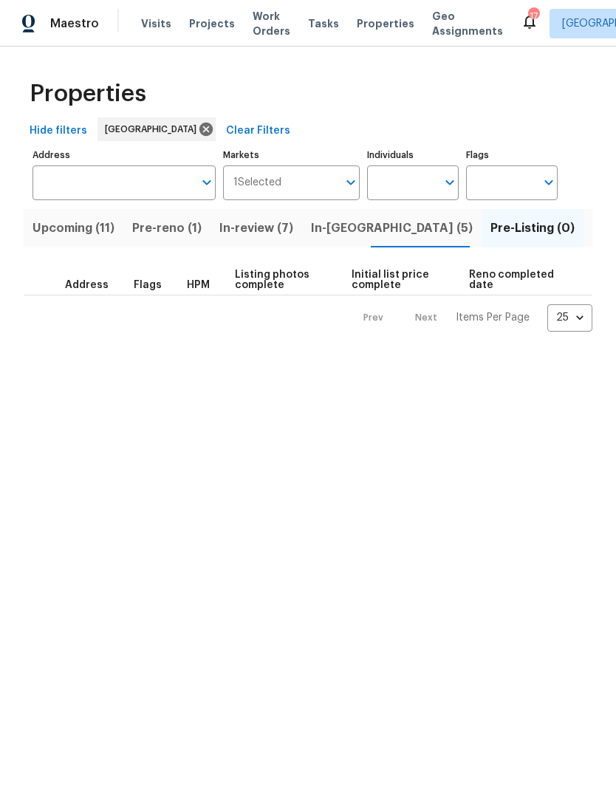
click at [188, 219] on span "Pre-reno (1)" at bounding box center [166, 228] width 69 height 21
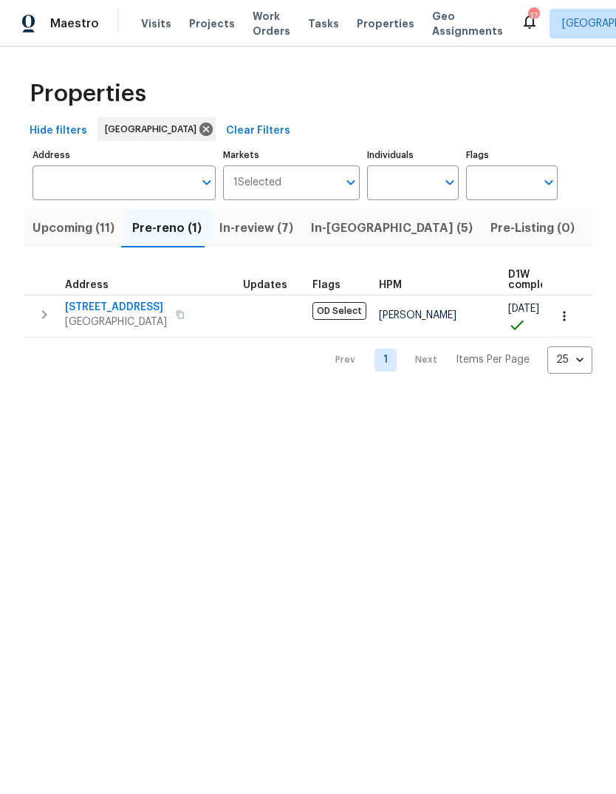
click at [101, 230] on span "Upcoming (11)" at bounding box center [73, 228] width 82 height 21
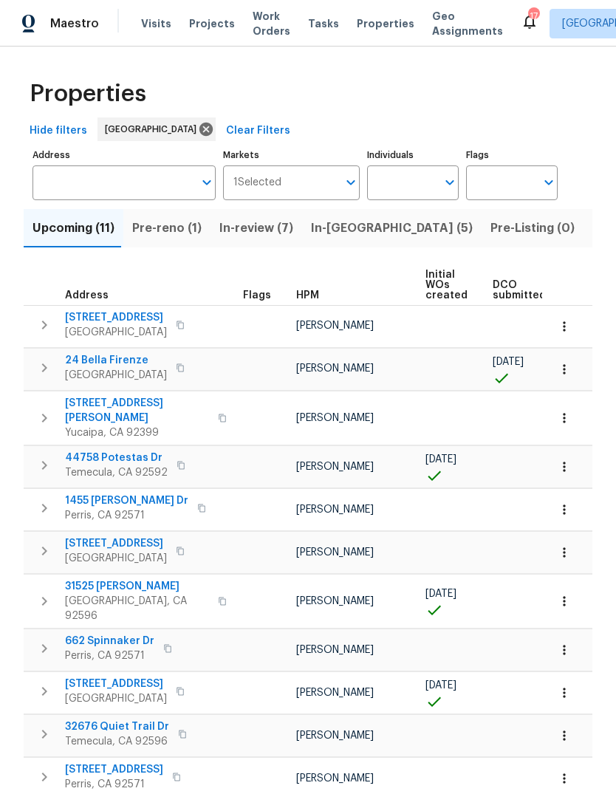
scroll to position [43, 0]
